Goal: Navigation & Orientation: Find specific page/section

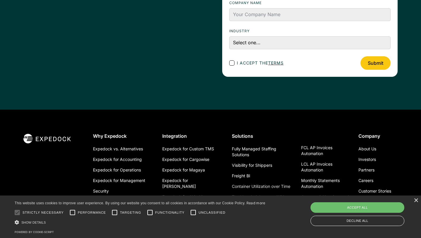
scroll to position [2111, 0]
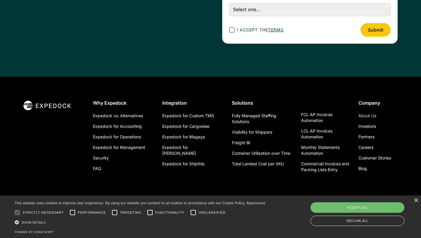
click at [370, 115] on link "About Us" at bounding box center [368, 115] width 18 height 11
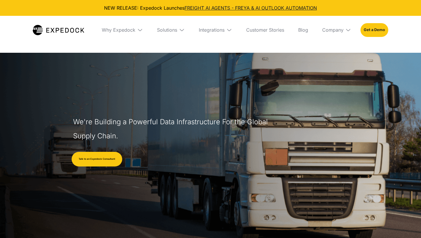
select select
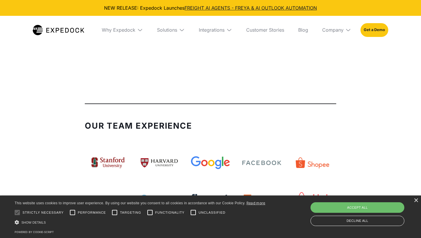
scroll to position [1305, 0]
